Goal: Task Accomplishment & Management: Use online tool/utility

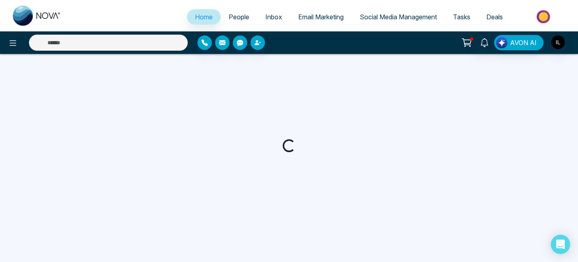
select select "*"
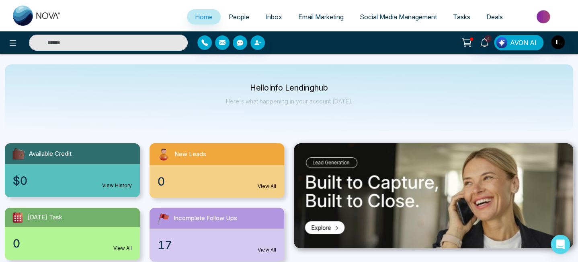
click at [310, 22] on link "Email Marketing" at bounding box center [320, 16] width 61 height 15
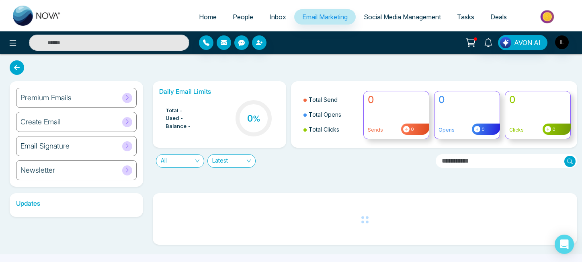
click at [151, 181] on div "Daily Email Limits Total - Used - Balance - 0 % Total Send Total Opens Total Cl…" at bounding box center [362, 133] width 429 height 105
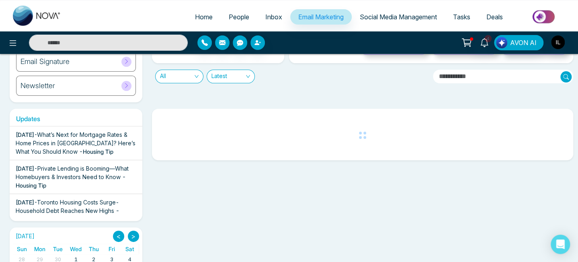
scroll to position [85, 0]
